Goal: Task Accomplishment & Management: Use online tool/utility

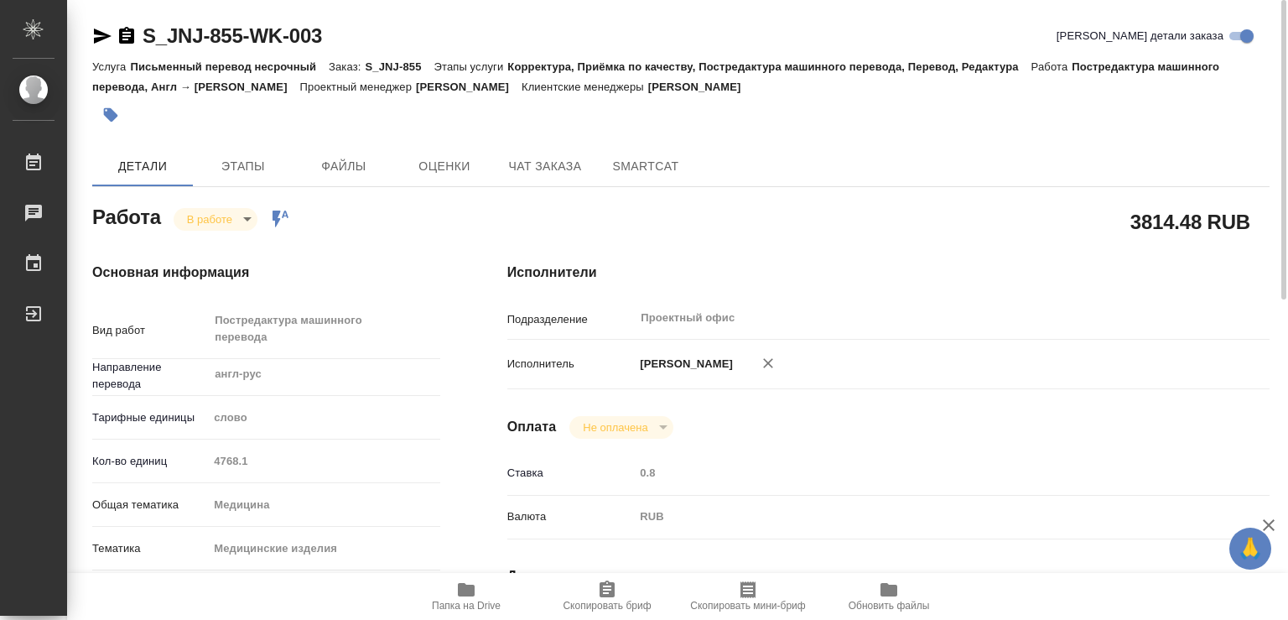
click at [241, 219] on body "🙏 .cls-1 fill:#fff; AWATERA Chechilova [PERSON_NAME] 0 Чаты График Выйти S_JNJ-…" at bounding box center [644, 310] width 1288 height 620
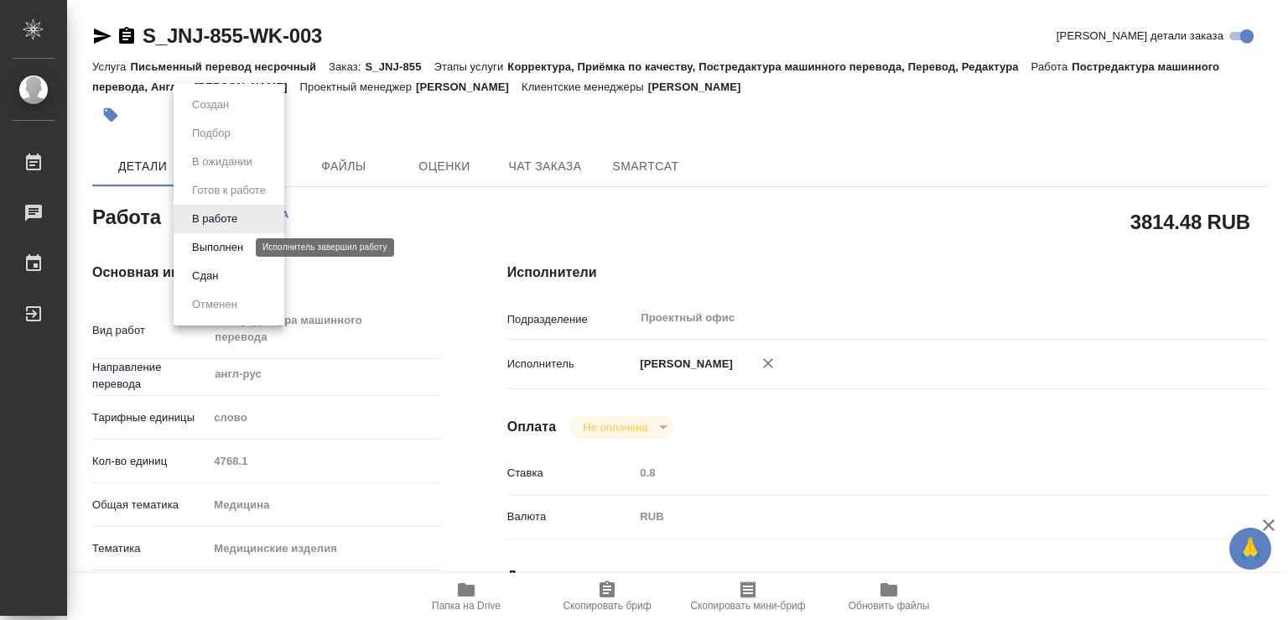
click at [216, 246] on button "Выполнен" at bounding box center [217, 247] width 61 height 18
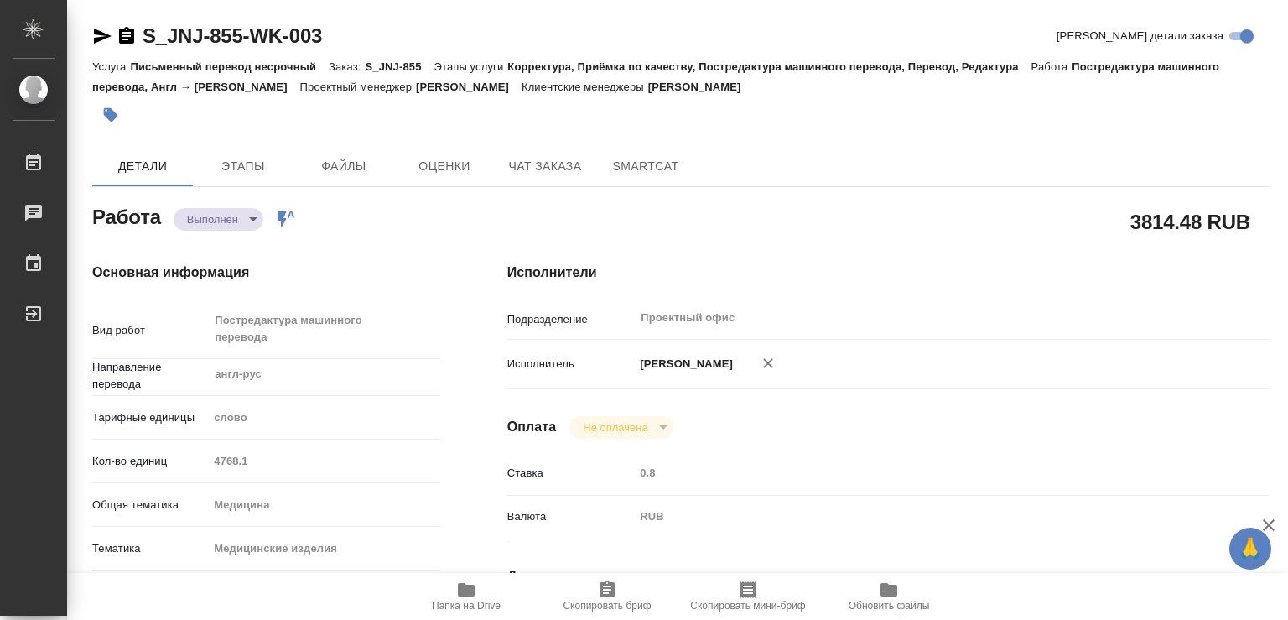
type textarea "x"
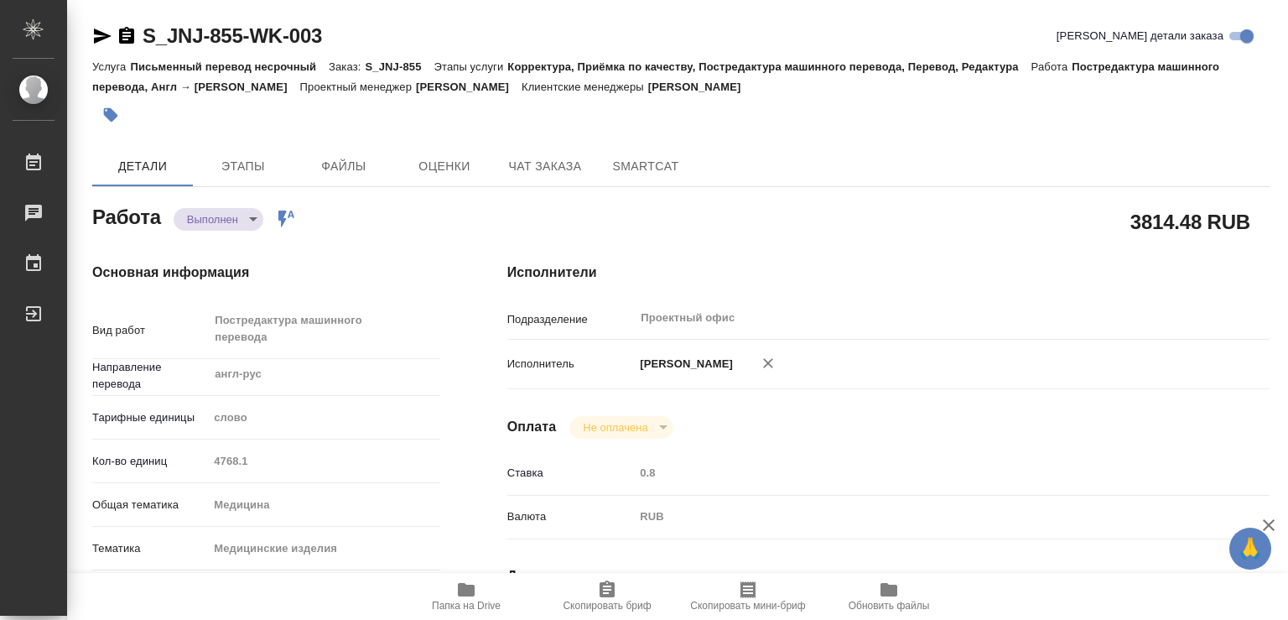
type textarea "x"
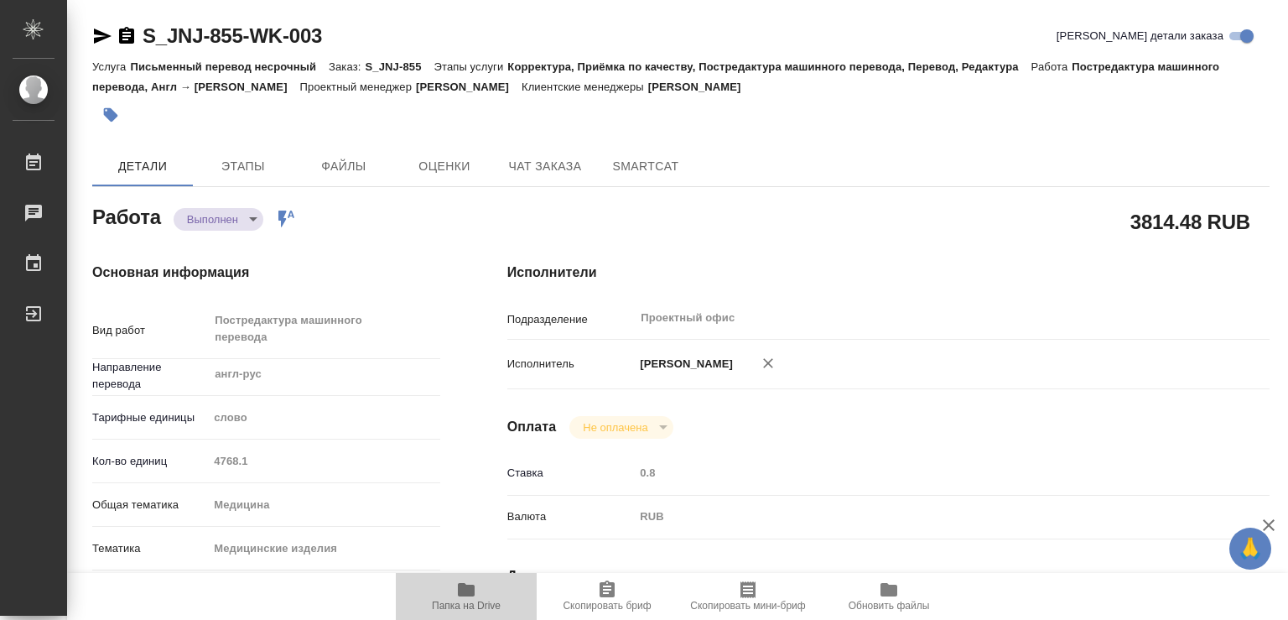
click at [464, 593] on icon "button" at bounding box center [466, 589] width 17 height 13
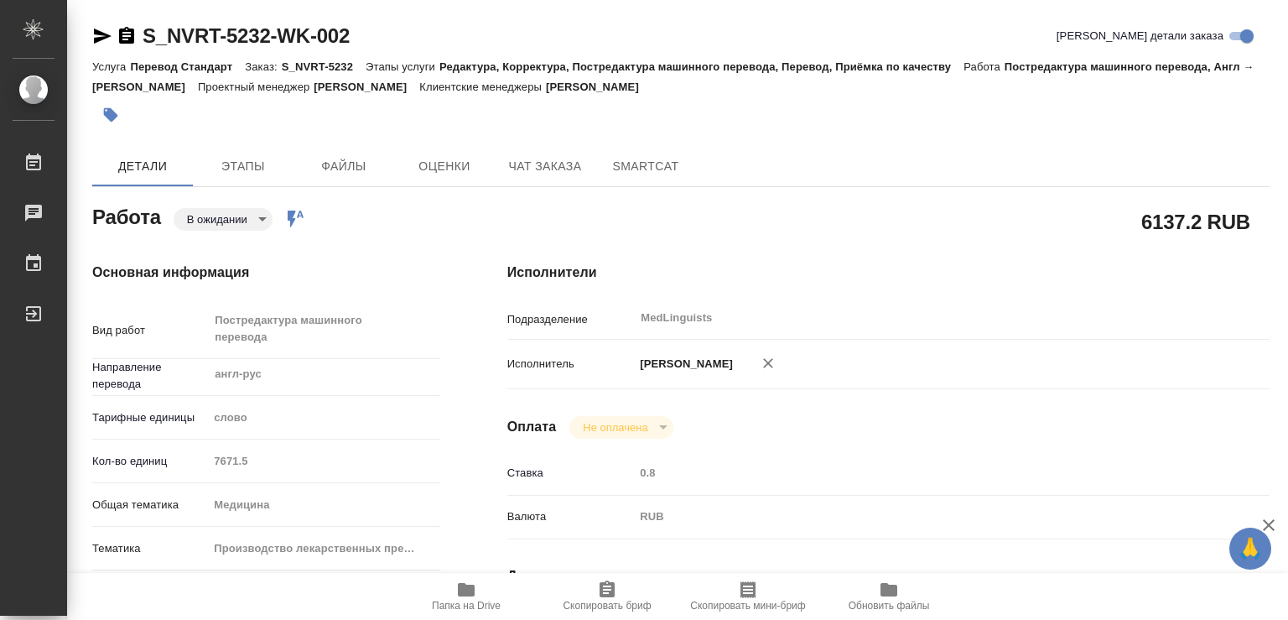
type textarea "x"
